Goal: Task Accomplishment & Management: Use online tool/utility

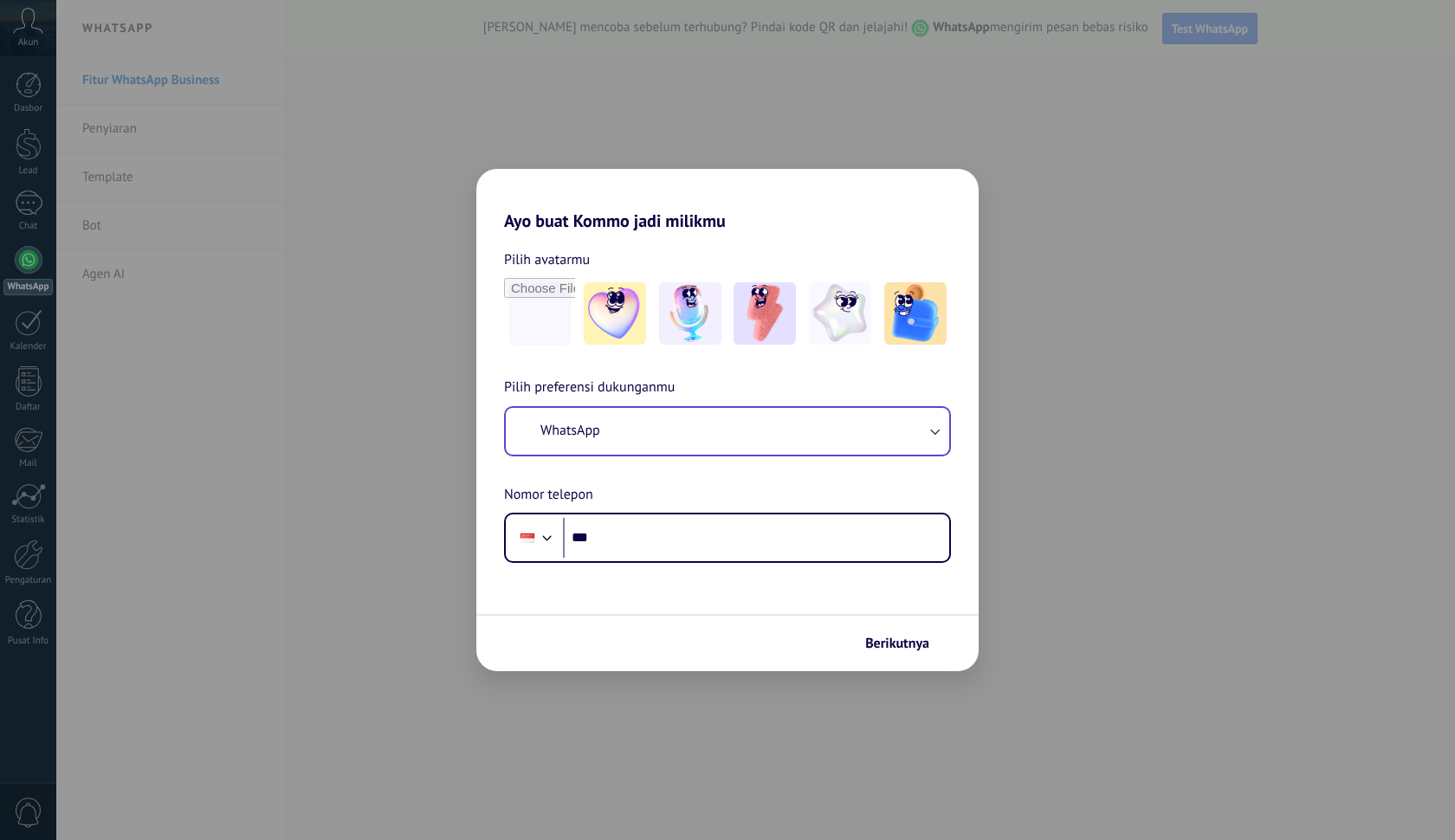
click at [701, 423] on button "WhatsApp" at bounding box center [728, 431] width 443 height 47
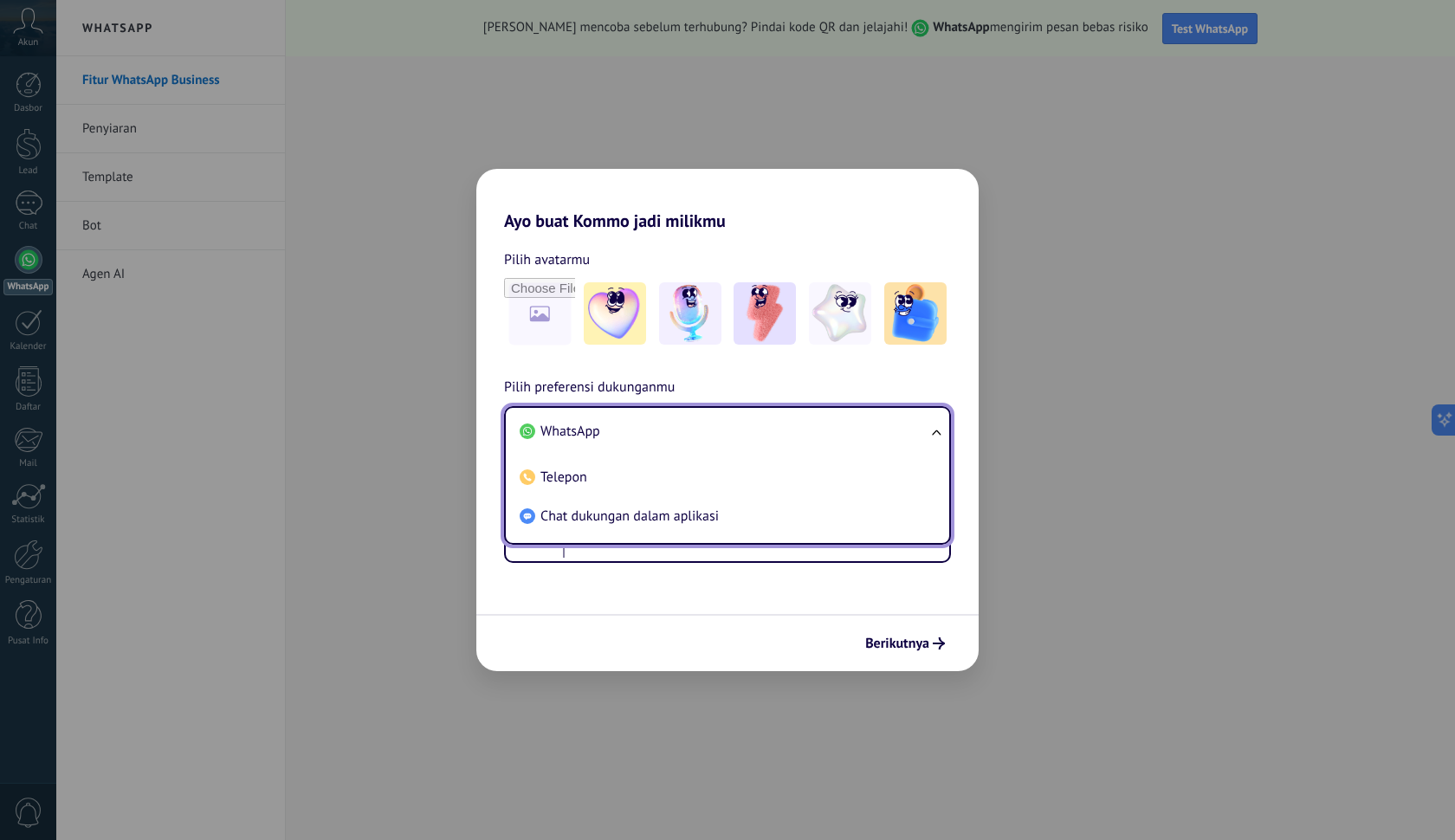
click at [802, 430] on li "WhatsApp" at bounding box center [724, 432] width 423 height 39
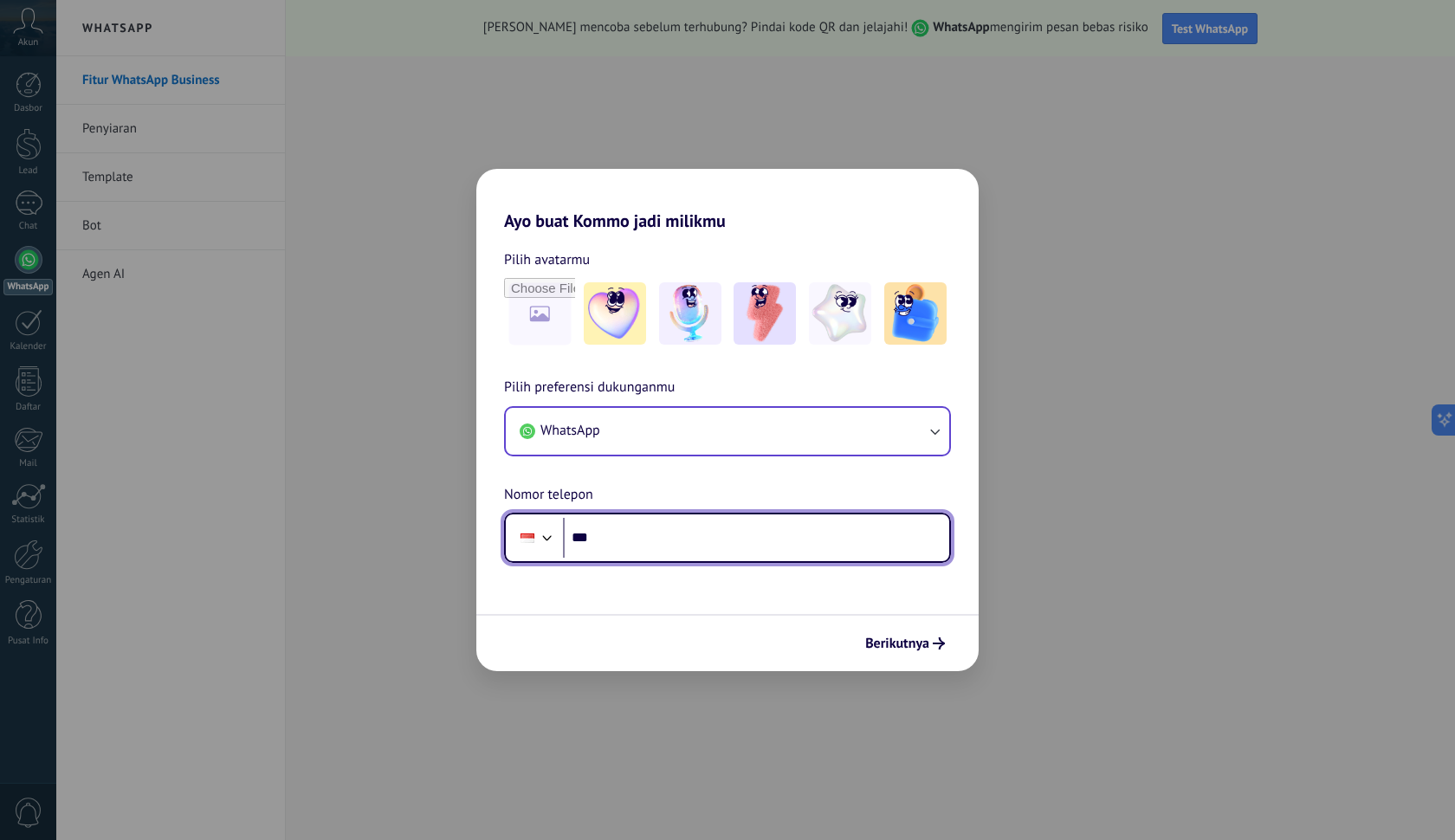
click at [769, 535] on input "***" at bounding box center [756, 537] width 386 height 40
type input "**********"
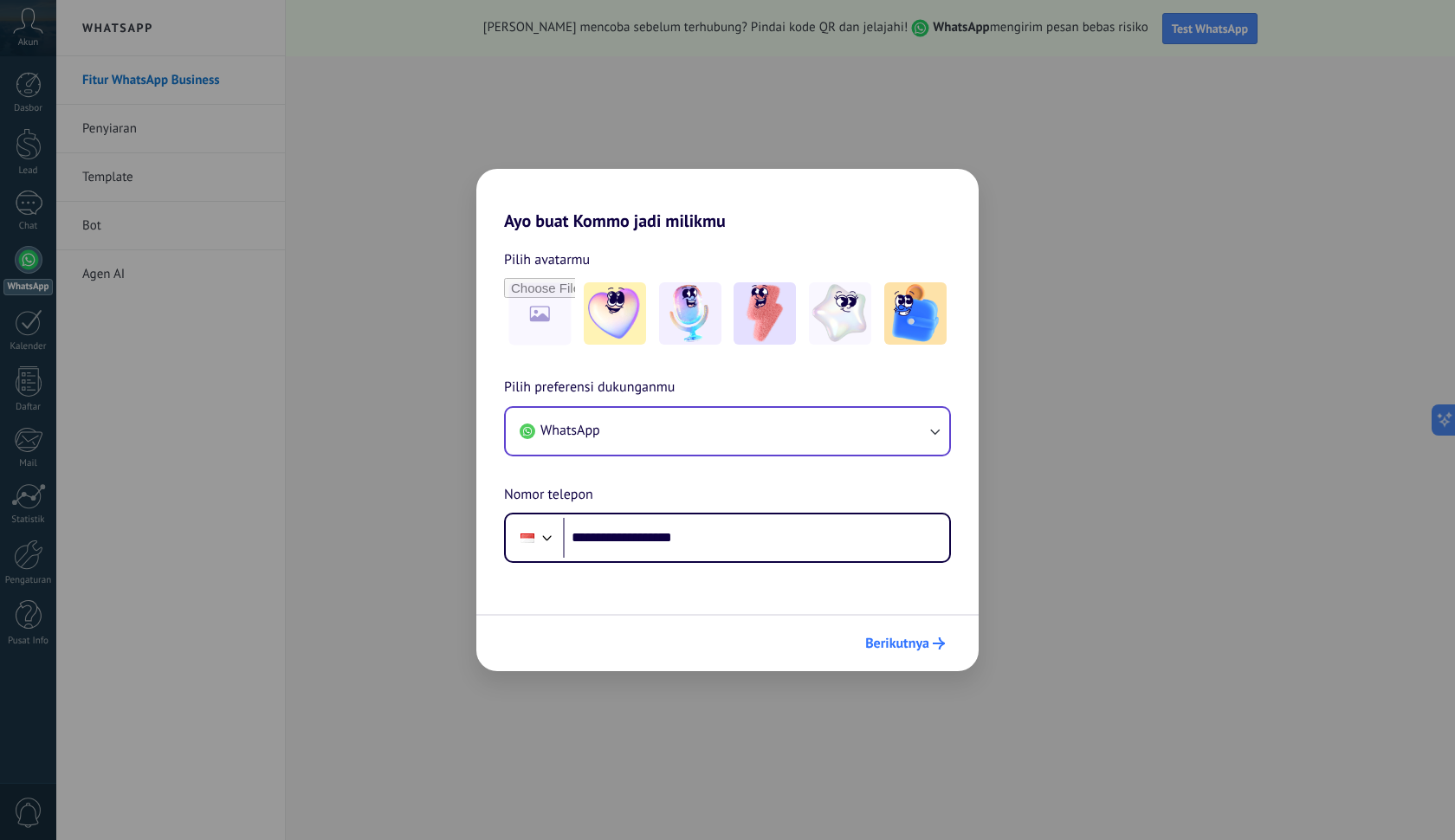
click at [892, 649] on span "Berikutnya" at bounding box center [897, 644] width 64 height 12
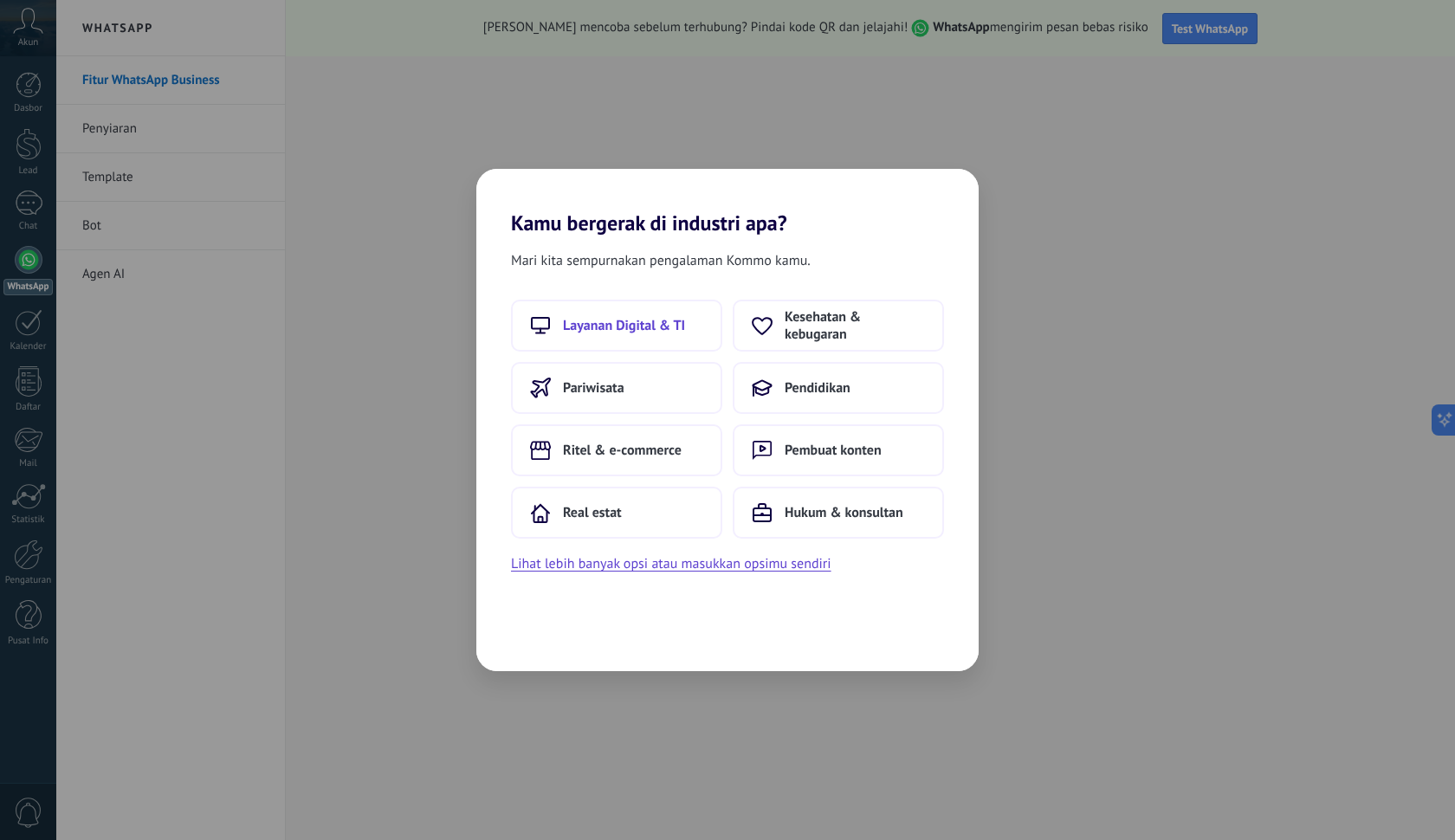
click at [644, 324] on span "Layanan Digital & TI" at bounding box center [624, 326] width 123 height 18
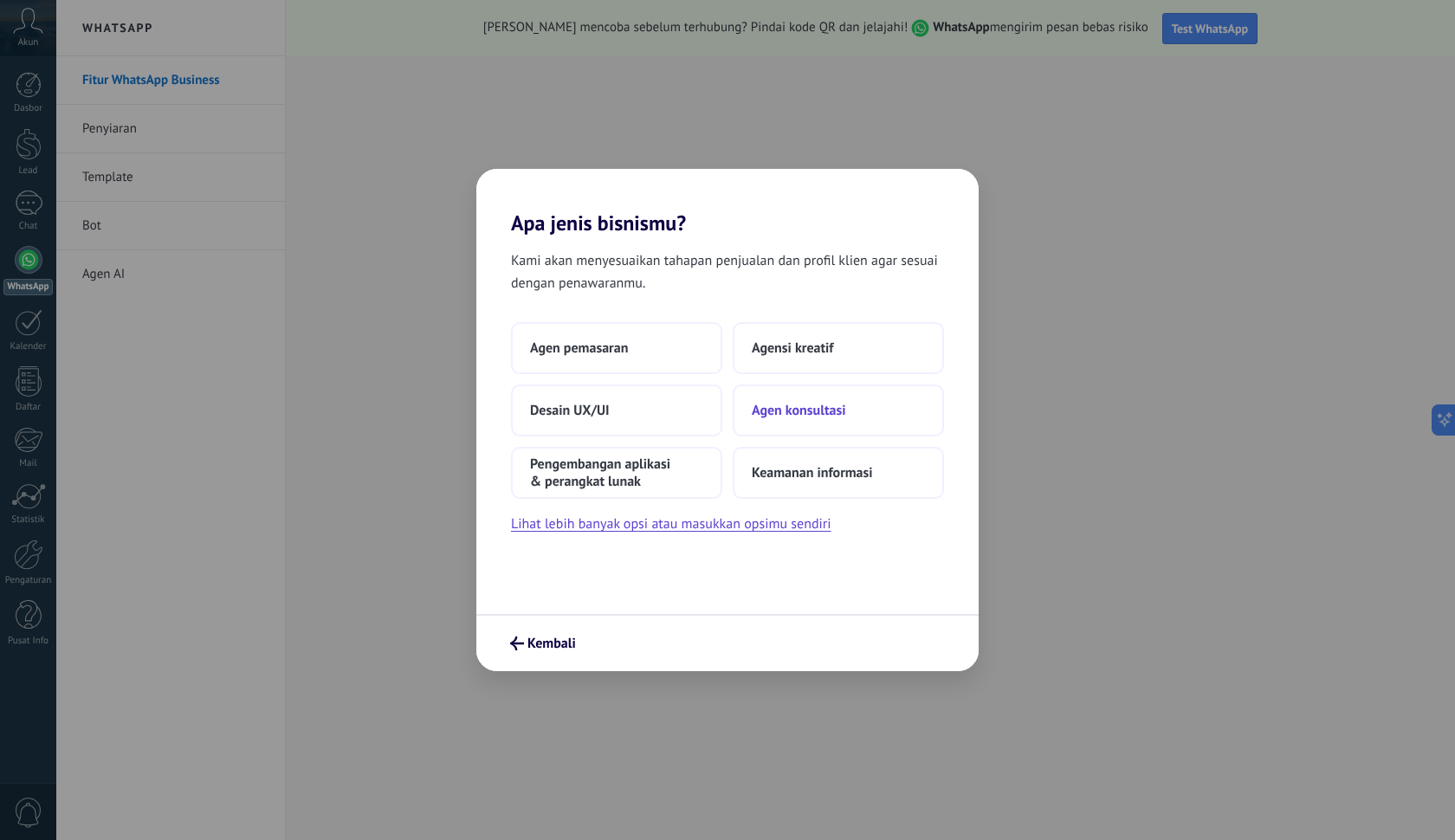
click at [813, 421] on button "Agen konsultasi" at bounding box center [839, 410] width 211 height 52
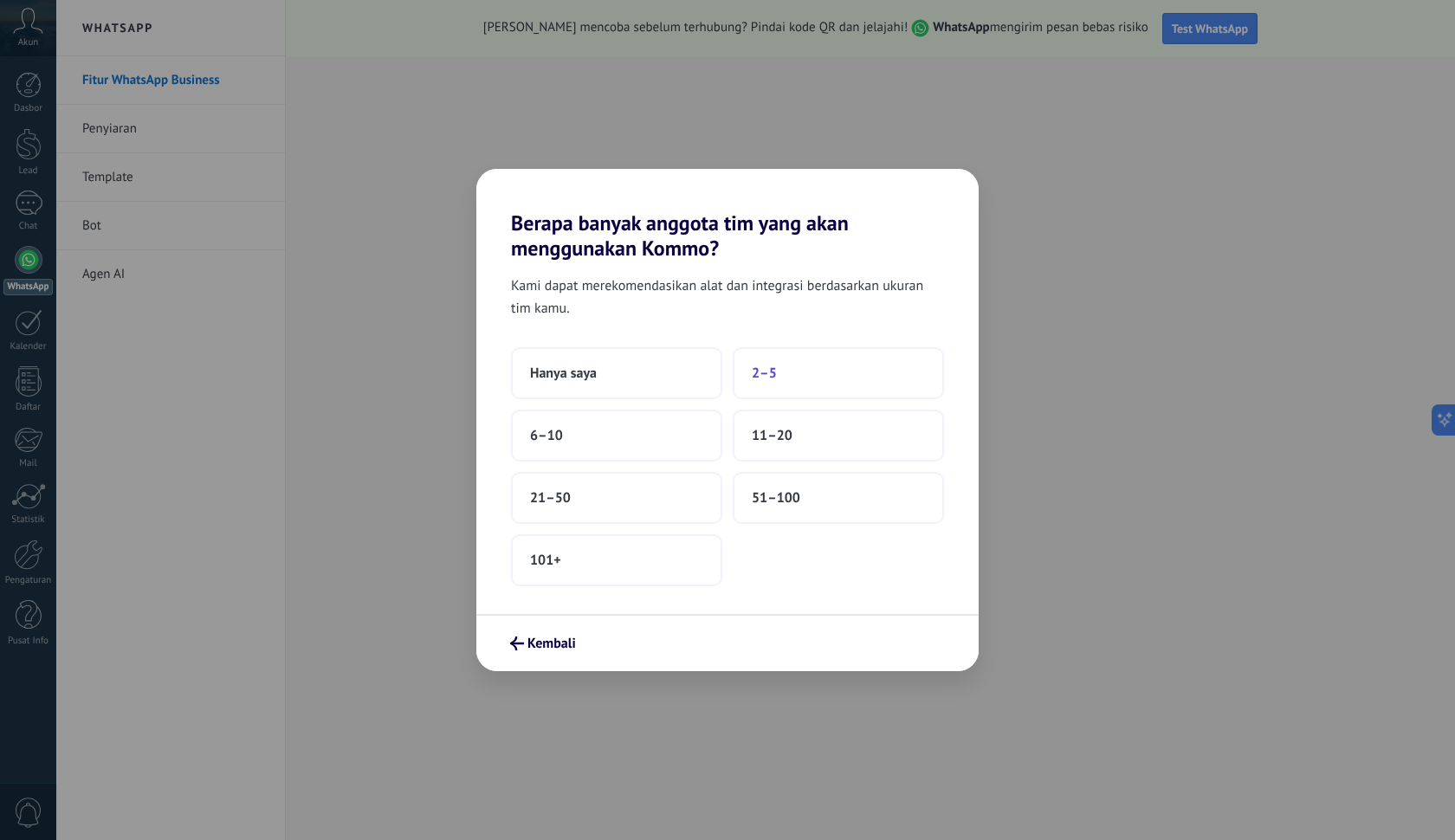
click at [799, 376] on button "2–5" at bounding box center [839, 373] width 211 height 52
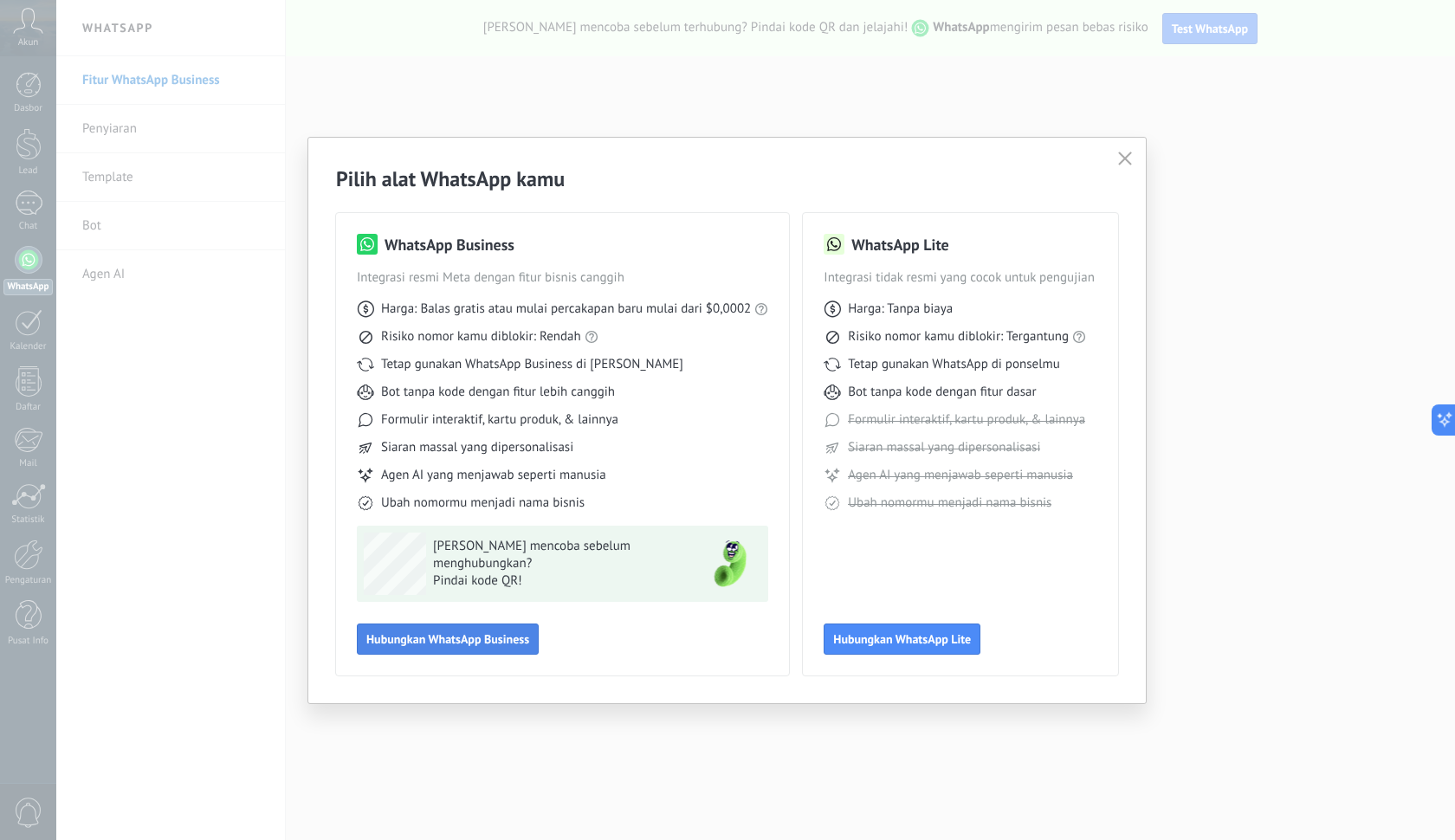
click at [470, 642] on span "Hubungkan WhatsApp Business" at bounding box center [448, 639] width 163 height 12
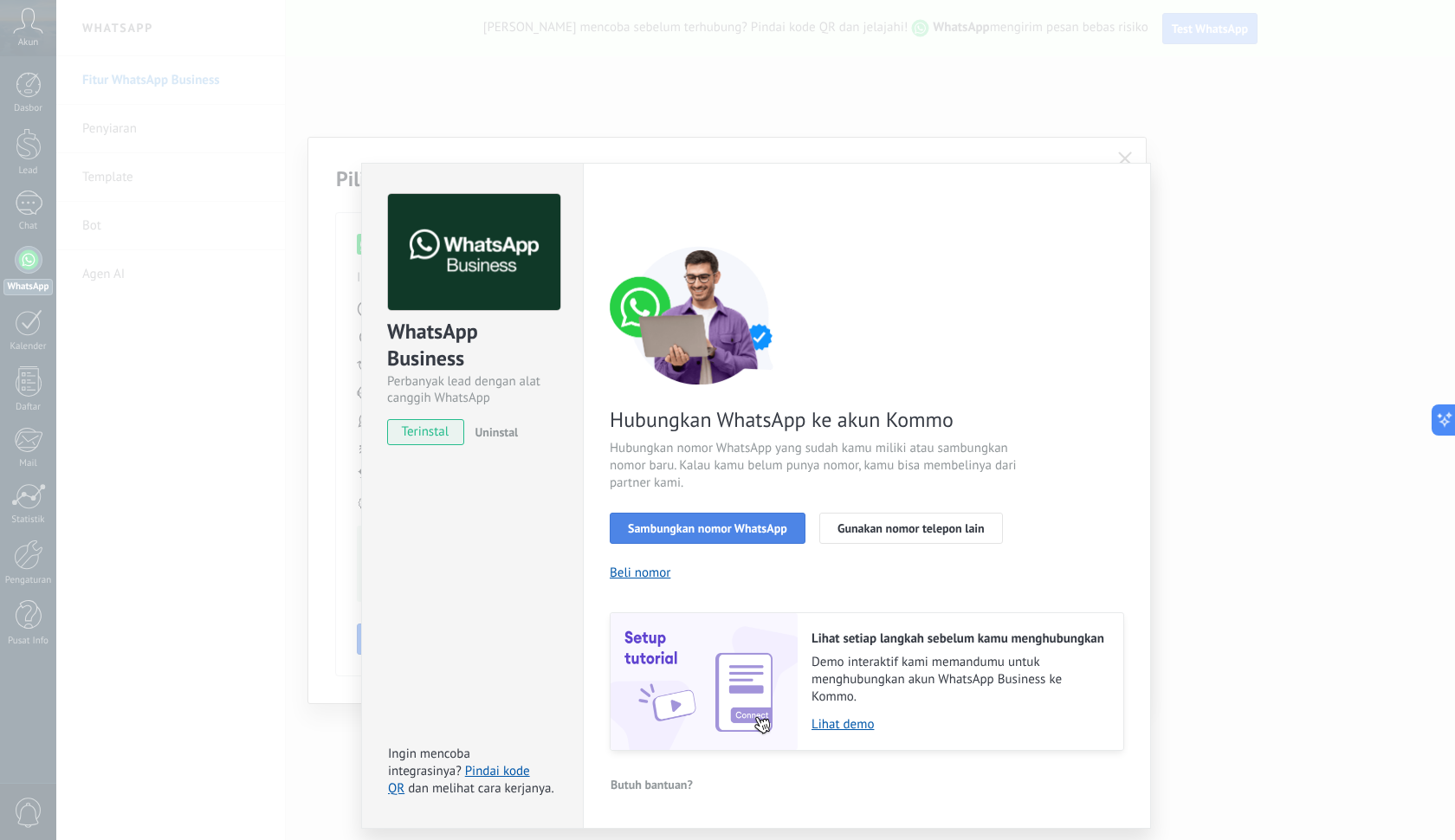
click at [728, 530] on span "Sambungkan nomor WhatsApp" at bounding box center [707, 528] width 159 height 12
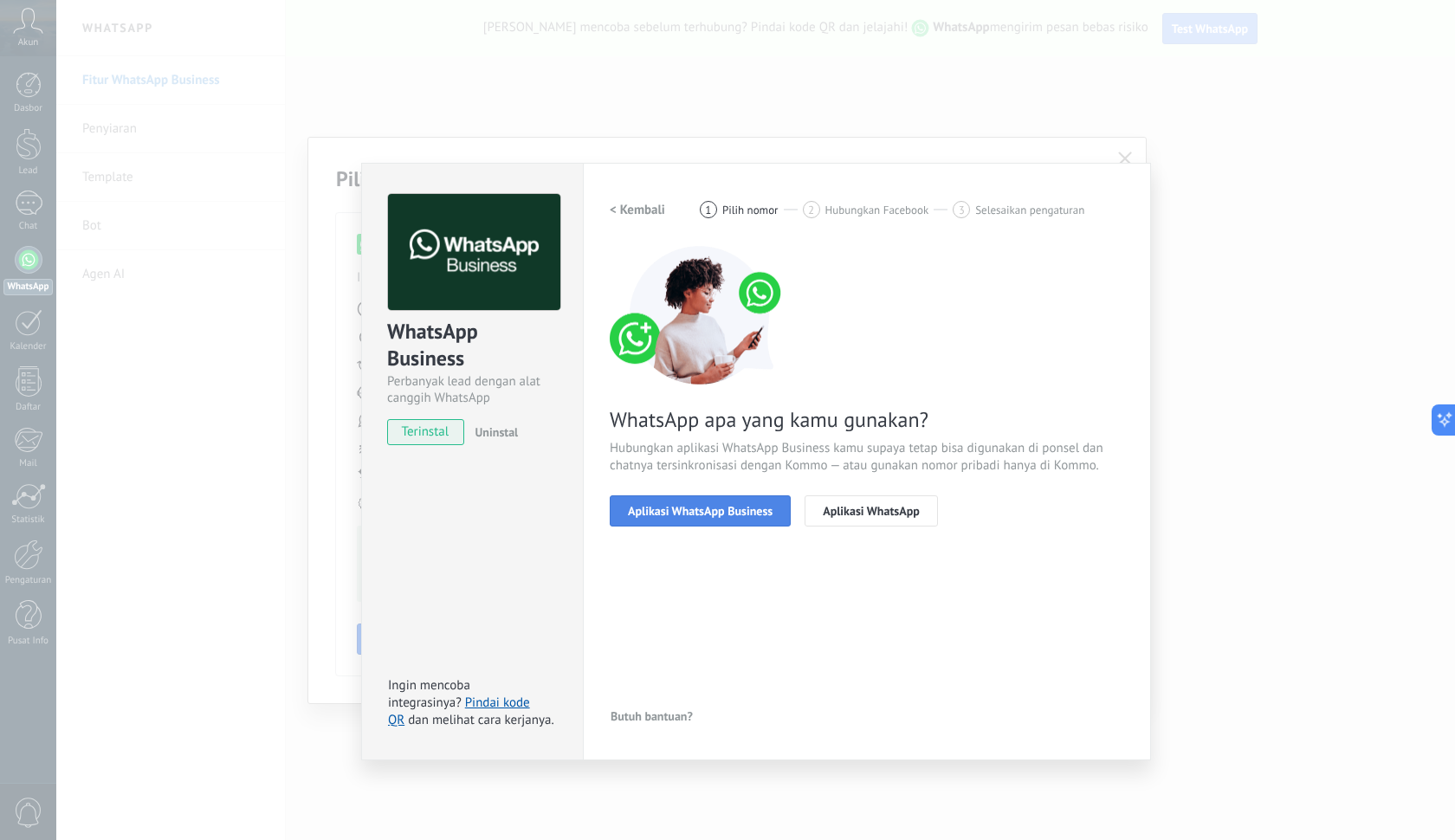
click at [728, 512] on span "Aplikasi WhatsApp Business" at bounding box center [700, 511] width 145 height 12
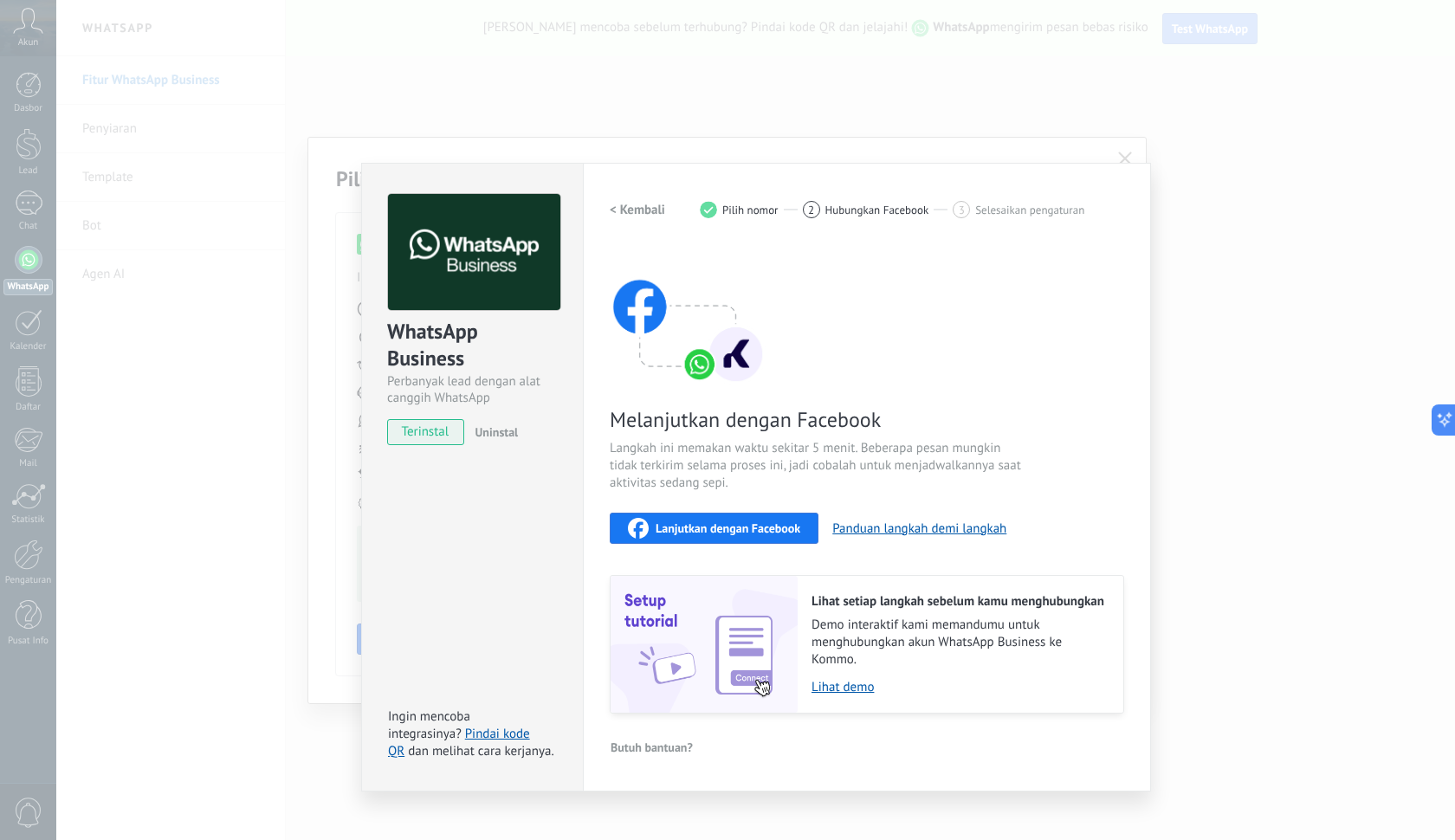
click at [875, 211] on span "Hubungkan Facebook" at bounding box center [877, 210] width 104 height 13
click at [433, 437] on span "terinstal" at bounding box center [425, 432] width 76 height 26
click at [771, 532] on span "Lanjutkan dengan Facebook" at bounding box center [728, 528] width 145 height 12
click at [1000, 39] on div "WhatsApp Business Perbanyak lead dengan alat canggih WhatsApp terinstal Uninsta…" at bounding box center [755, 420] width 1399 height 840
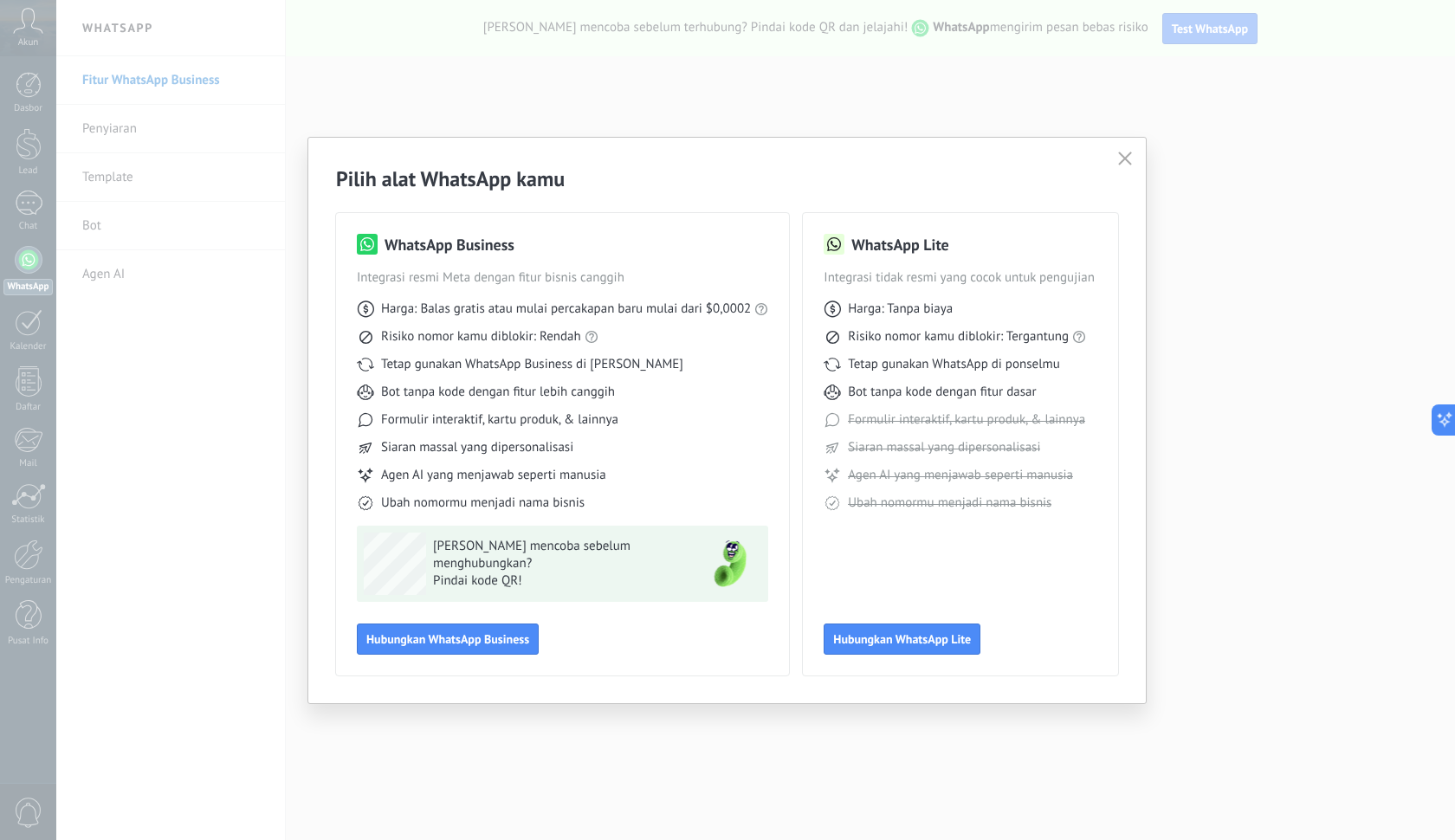
click at [1119, 161] on icon "button" at bounding box center [1125, 159] width 14 height 14
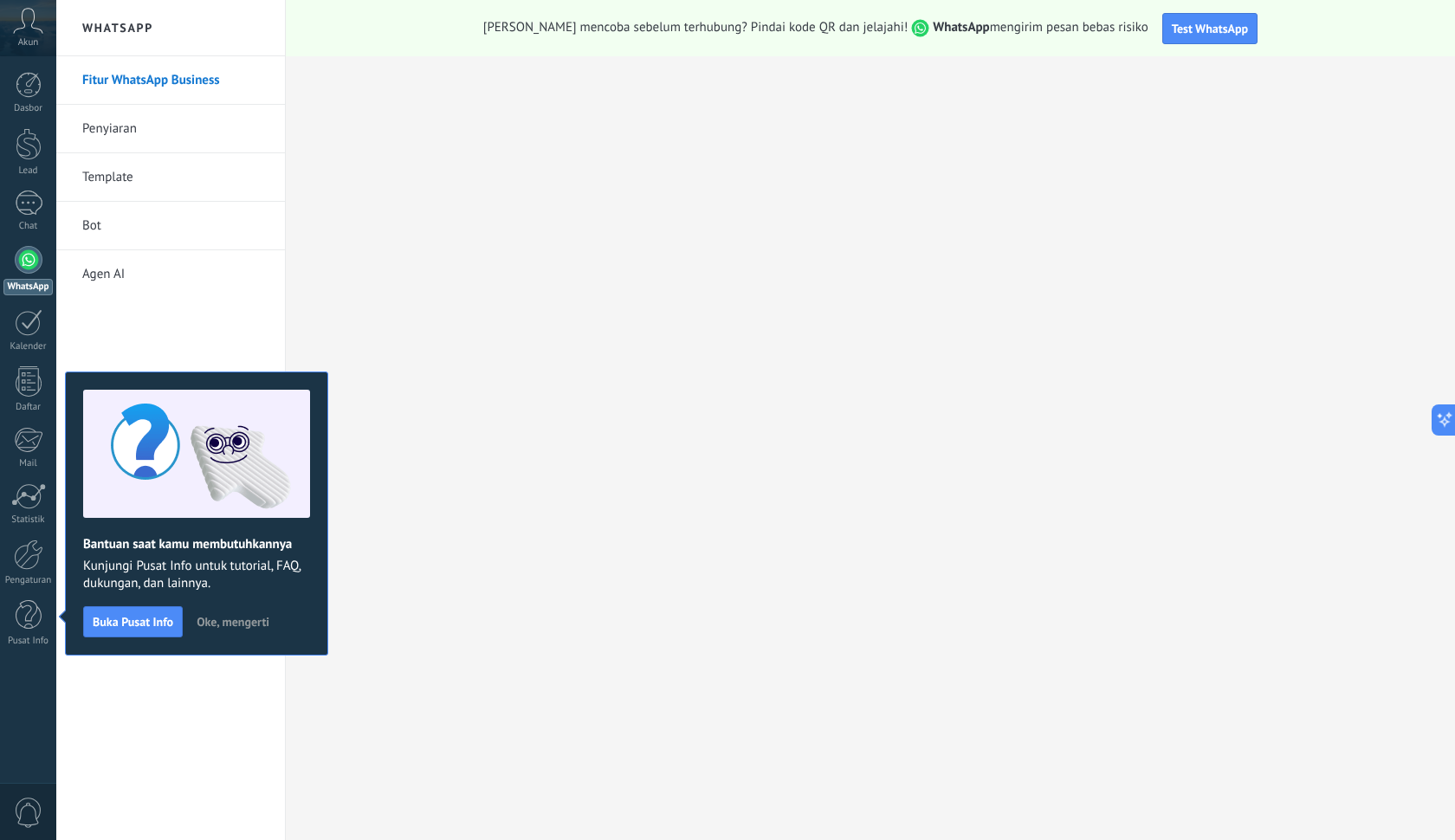
click at [32, 28] on icon at bounding box center [28, 20] width 30 height 26
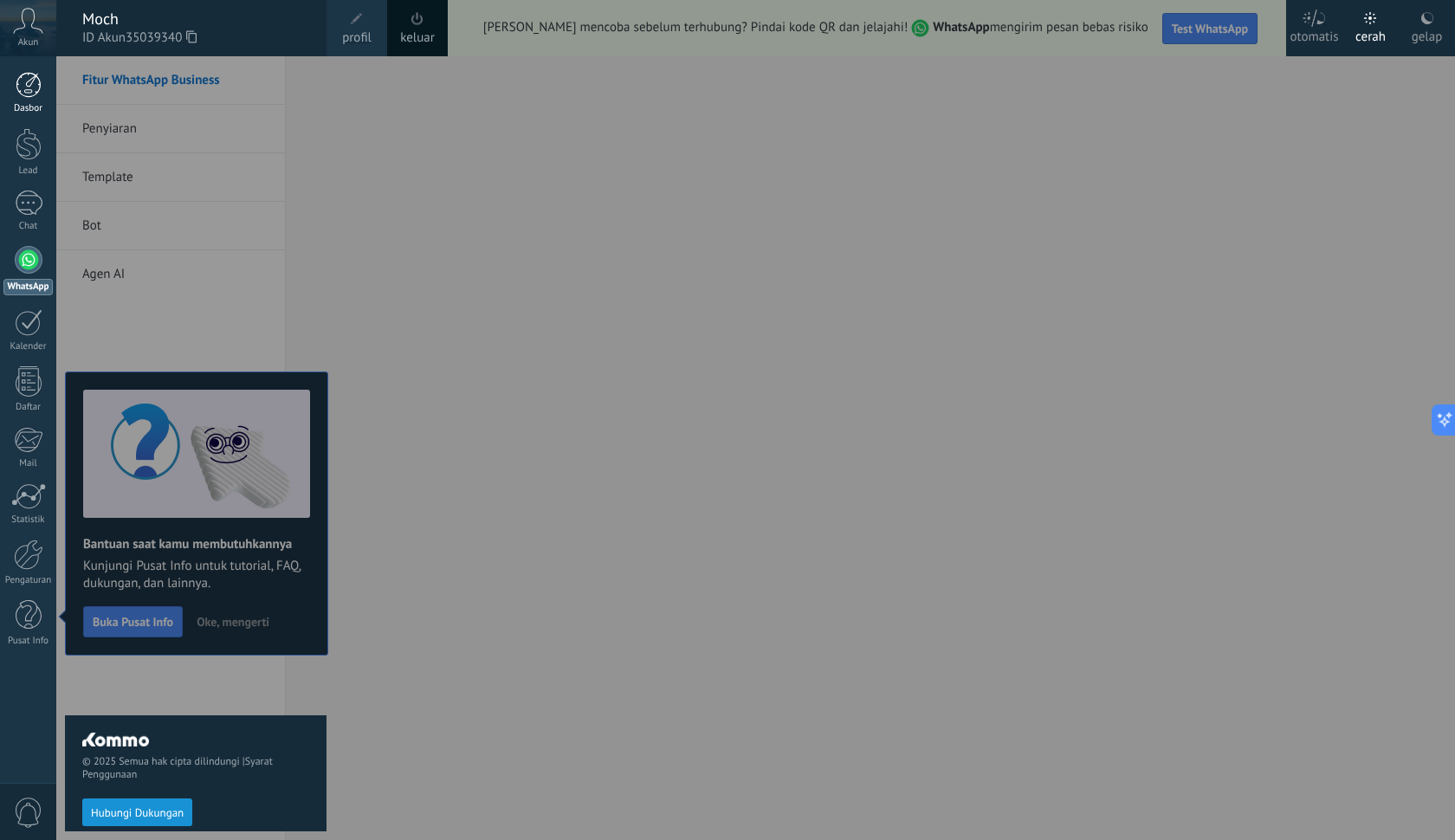
click at [36, 105] on div "Dasbor" at bounding box center [28, 108] width 51 height 12
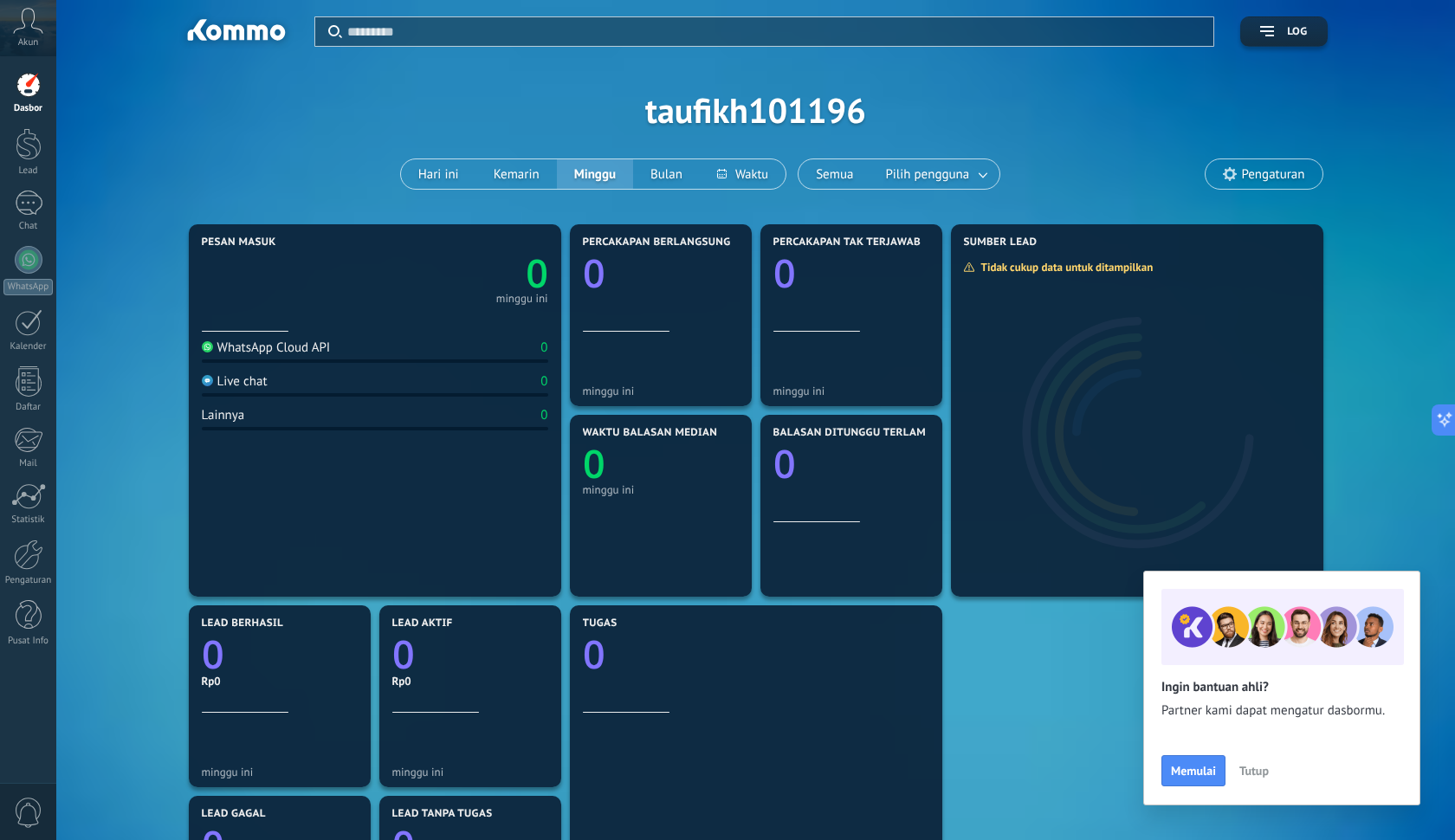
click at [1256, 760] on button "Tutup" at bounding box center [1254, 770] width 45 height 26
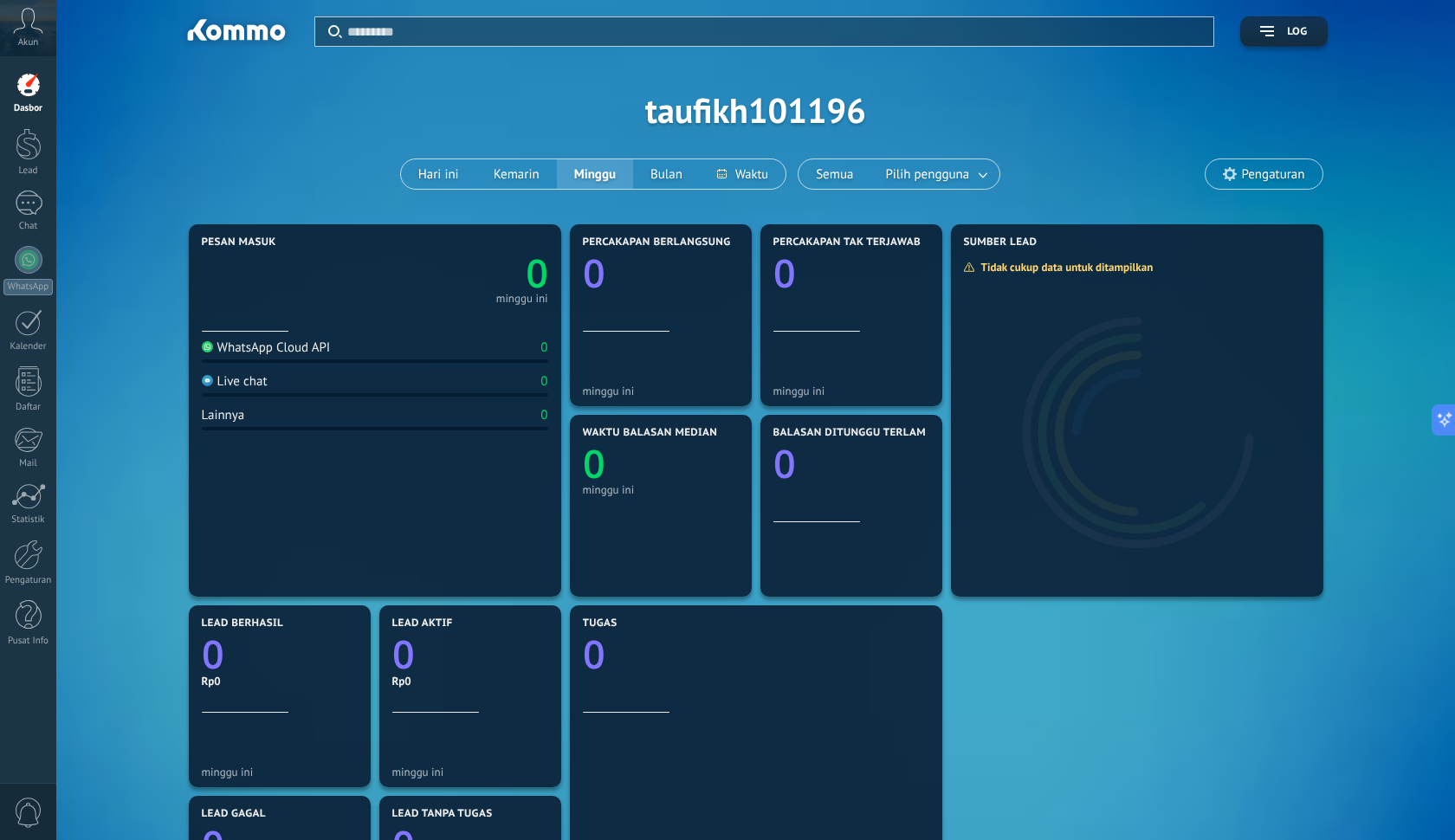
click at [29, 26] on icon at bounding box center [28, 20] width 30 height 26
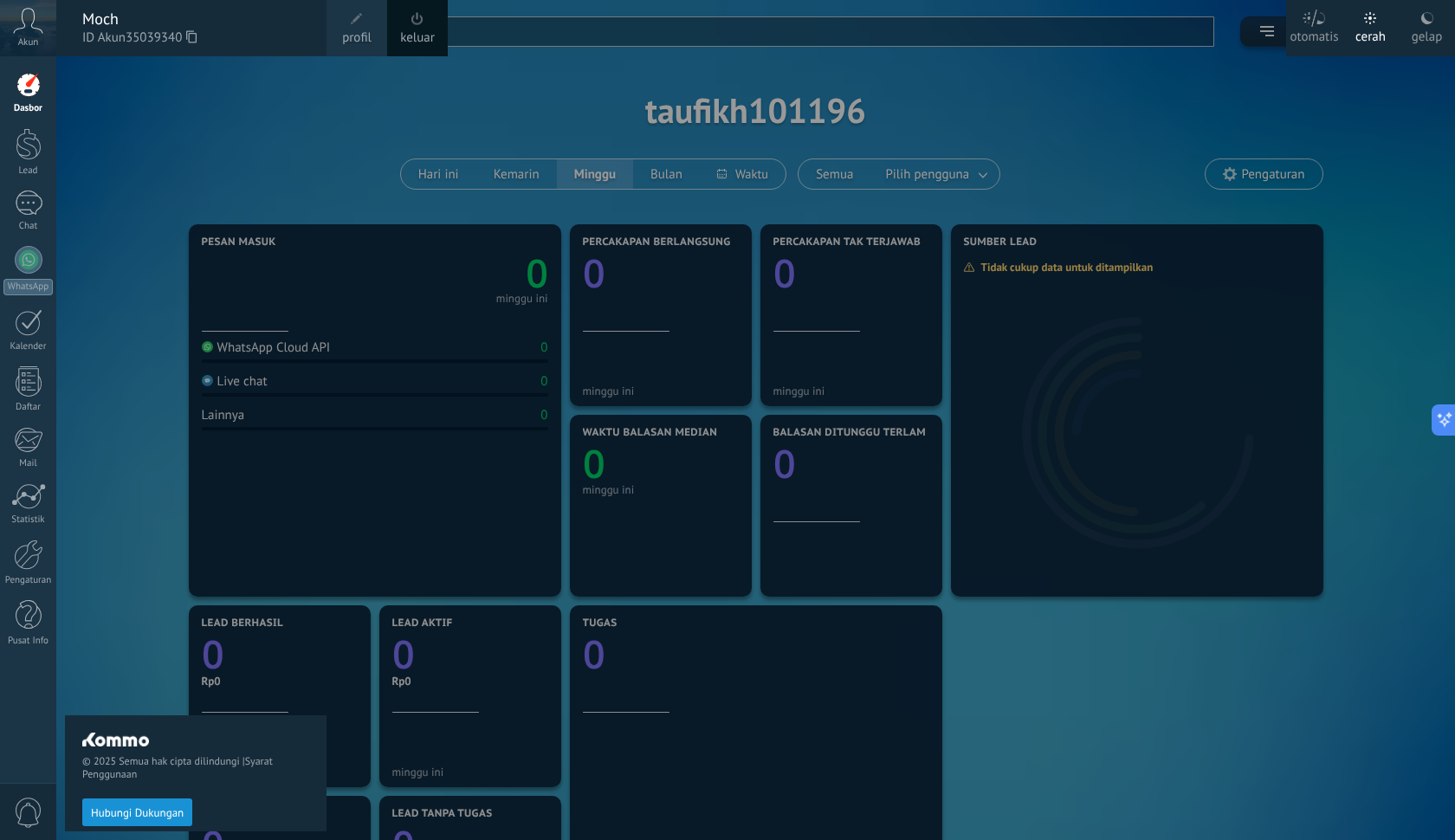
click at [344, 26] on link "profil" at bounding box center [357, 28] width 60 height 56
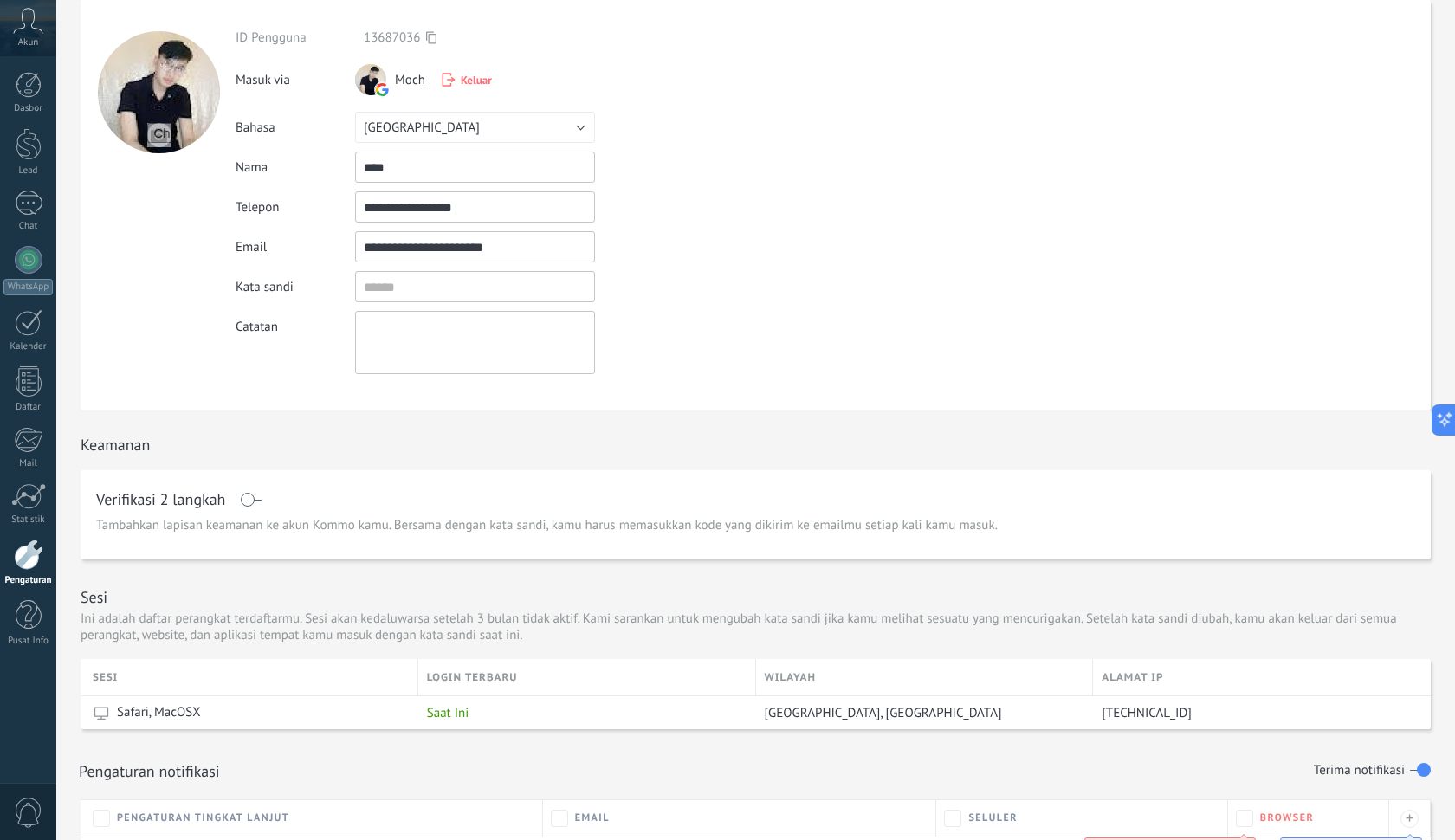
scroll to position [59, 0]
click at [424, 265] on div "**********" at bounding box center [506, 198] width 542 height 345
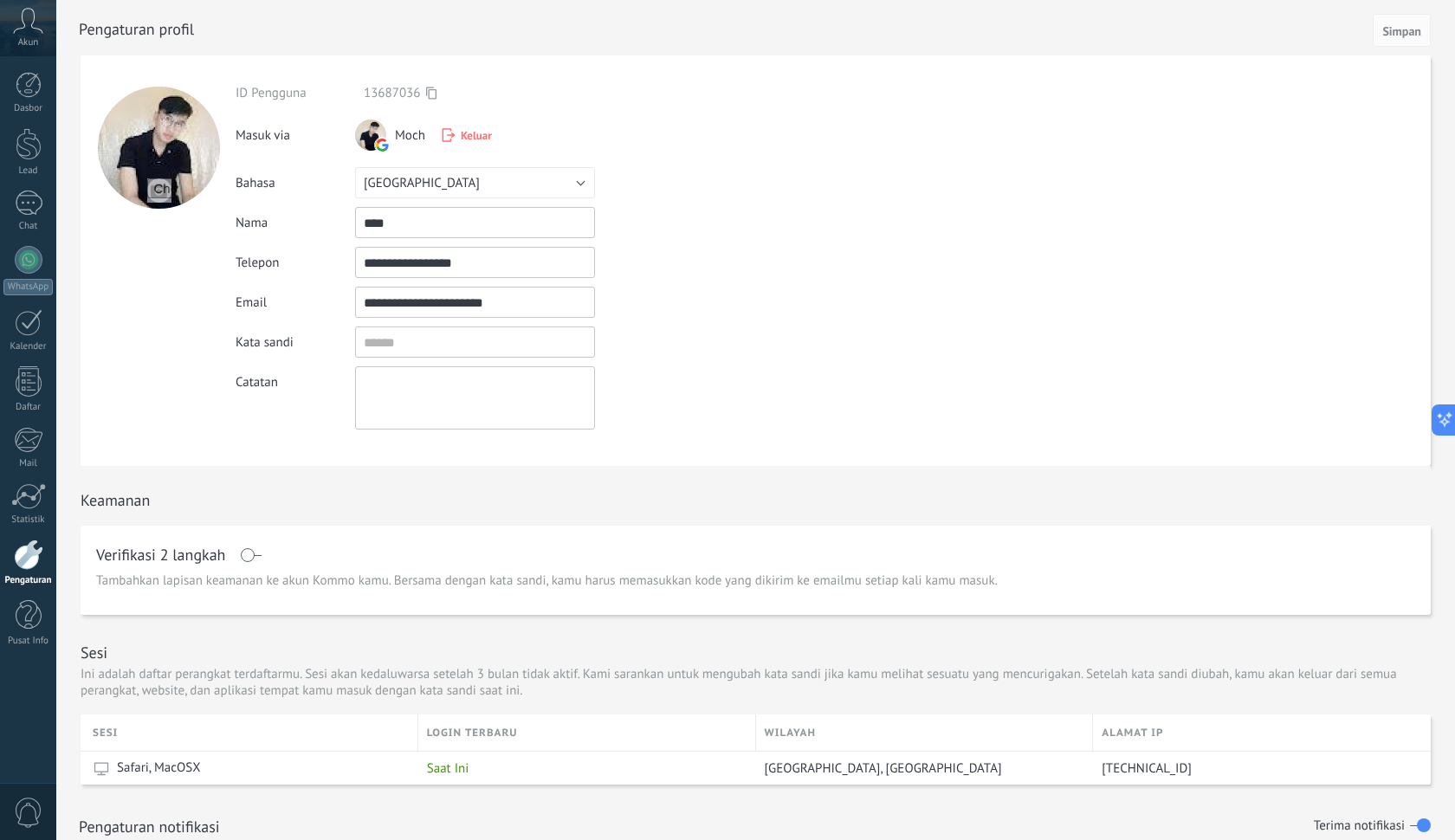
scroll to position [0, 0]
click at [17, 107] on div "Dasbor" at bounding box center [28, 108] width 51 height 12
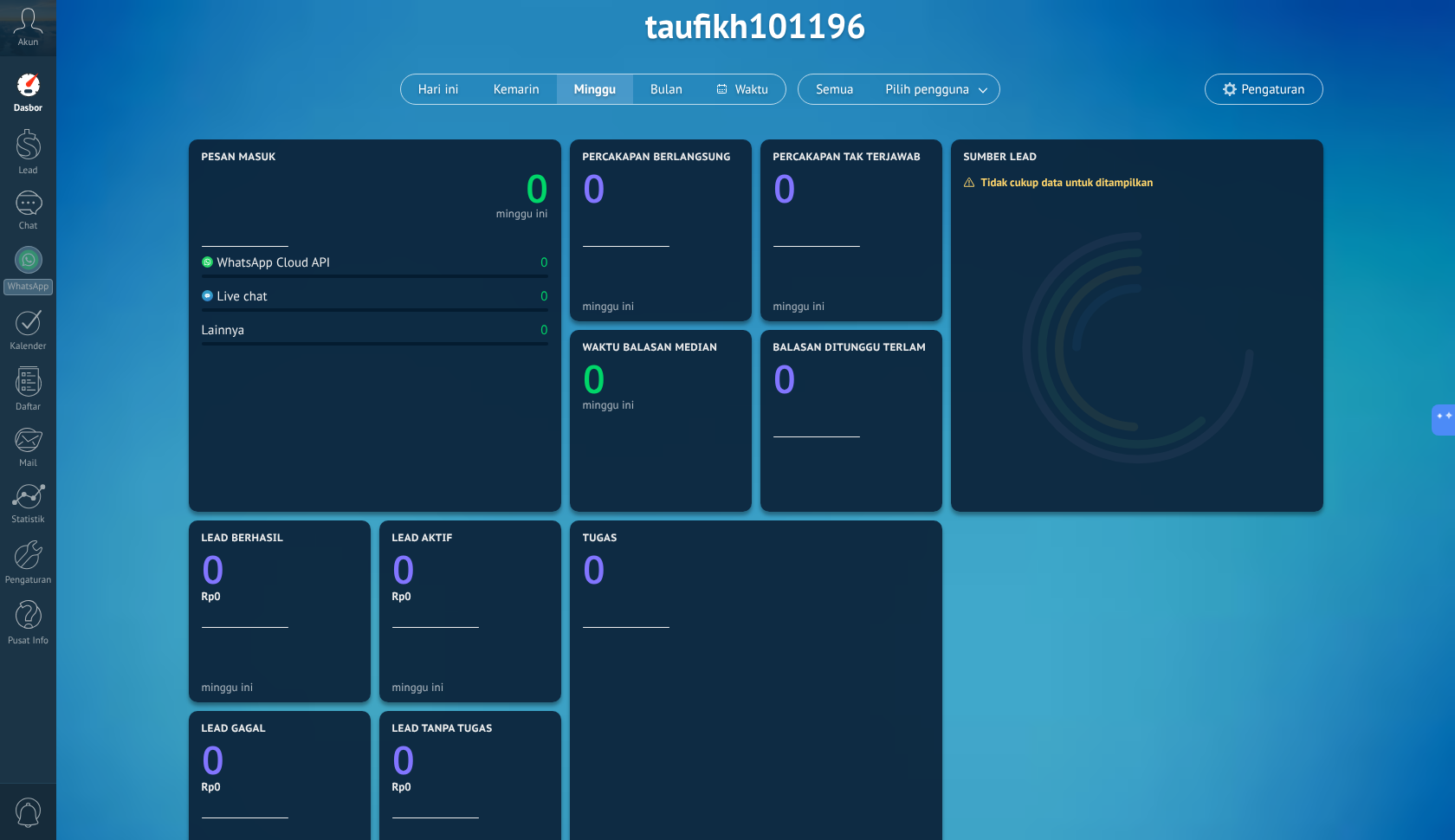
scroll to position [87, 0]
click at [454, 92] on button "Hari ini" at bounding box center [439, 87] width 76 height 29
